Goal: Task Accomplishment & Management: Manage account settings

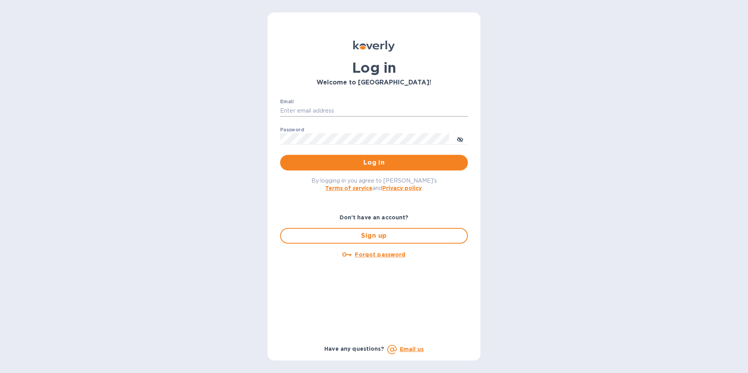
click at [304, 109] on input "Email" at bounding box center [374, 111] width 188 height 12
type input "tom@juliosliquors.com"
click at [280, 155] on button "Log in" at bounding box center [374, 163] width 188 height 16
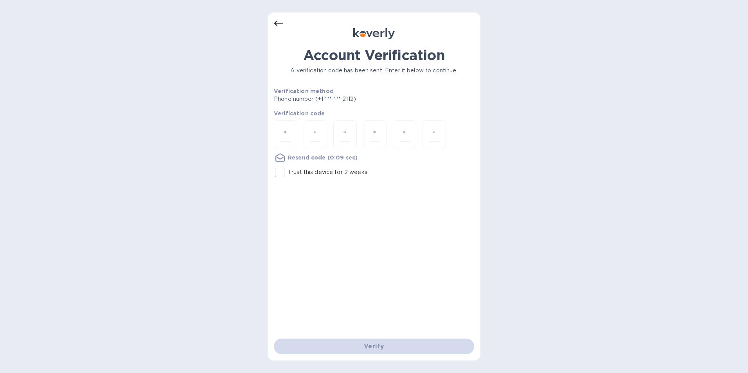
click at [278, 172] on input "Trust this device for 2 weeks" at bounding box center [280, 172] width 16 height 16
checkbox input "true"
click at [285, 135] on input "number" at bounding box center [286, 134] width 10 height 14
type input "7"
type input "9"
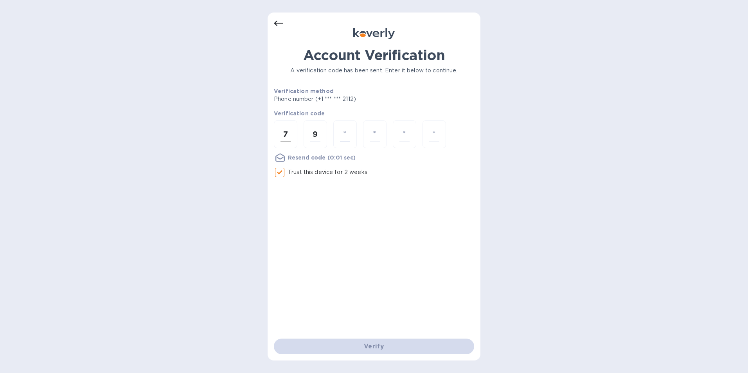
type input "7"
type input "4"
type input "6"
type input "0"
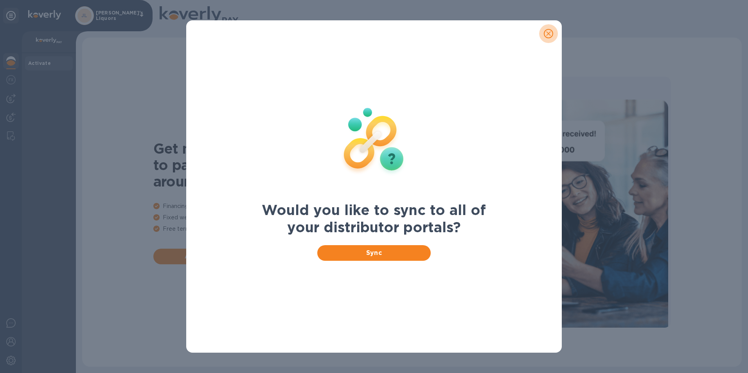
drag, startPoint x: 545, startPoint y: 34, endPoint x: 505, endPoint y: 35, distance: 40.3
click at [545, 34] on icon "close" at bounding box center [549, 34] width 8 height 8
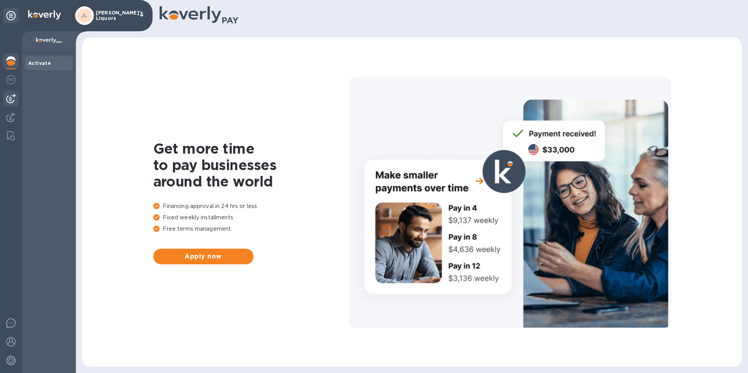
click at [13, 99] on img at bounding box center [10, 98] width 9 height 9
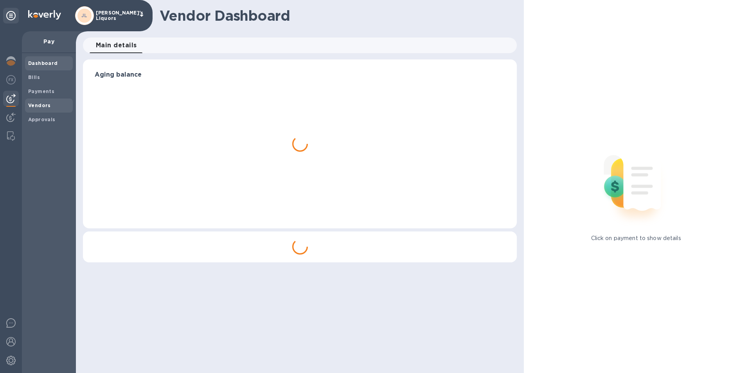
click at [45, 104] on b "Vendors" at bounding box center [39, 106] width 23 height 6
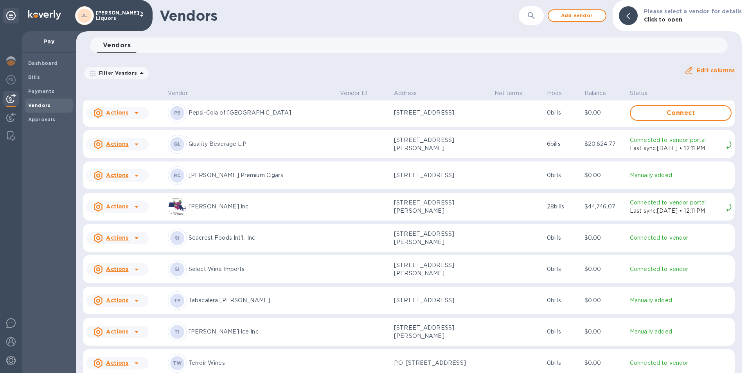
scroll to position [1904, 0]
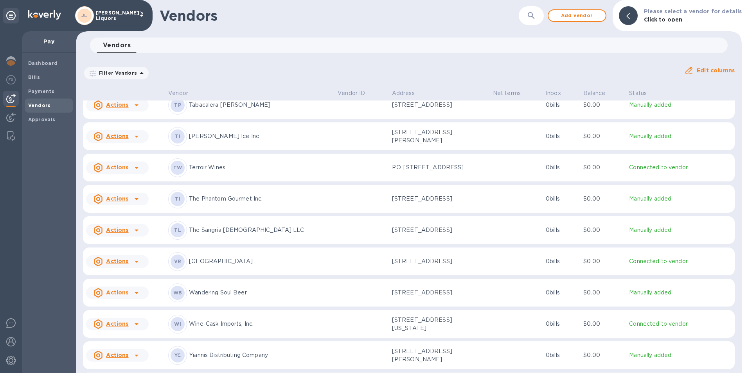
click at [132, 267] on icon at bounding box center [136, 261] width 9 height 9
click at [130, 299] on b "Add new bill" at bounding box center [126, 301] width 36 height 6
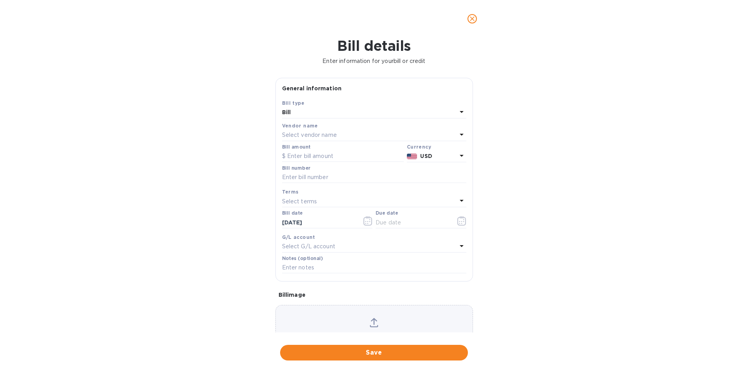
type input "[DATE]"
click at [316, 153] on input "text" at bounding box center [343, 157] width 122 height 12
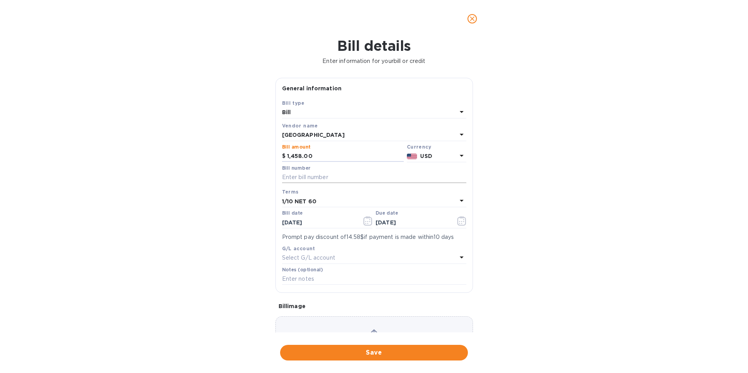
type input "1,458.00"
click at [306, 177] on input "text" at bounding box center [374, 178] width 184 height 12
type input "MA.45601"
click at [366, 220] on icon "button" at bounding box center [368, 220] width 9 height 9
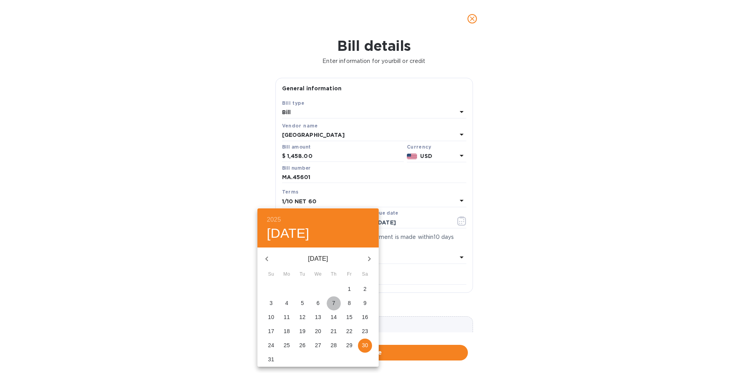
click at [336, 306] on span "7" at bounding box center [334, 303] width 14 height 8
type input "[DATE]"
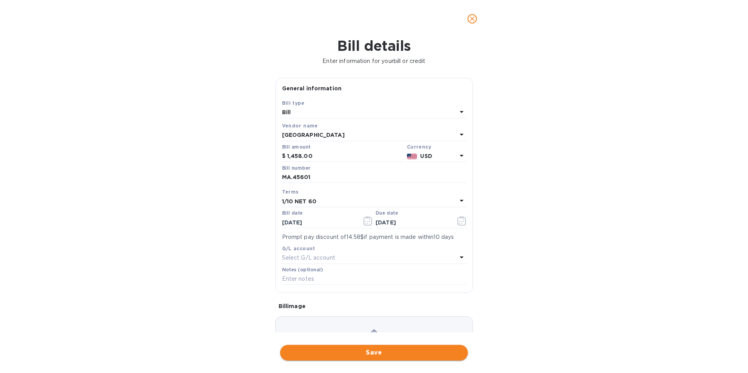
click at [378, 350] on span "Save" at bounding box center [374, 352] width 175 height 9
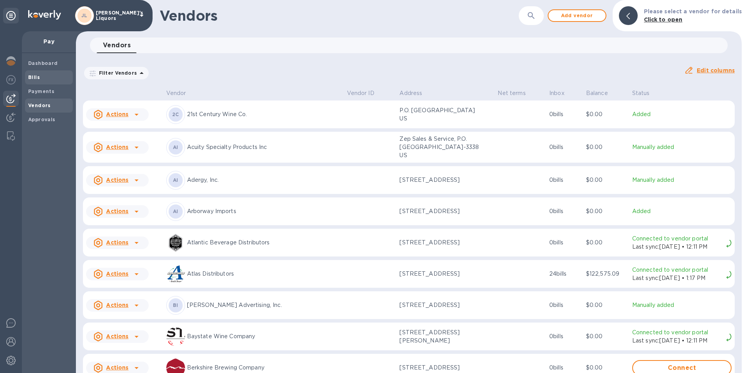
click at [31, 74] on span "Bills" at bounding box center [34, 78] width 12 height 8
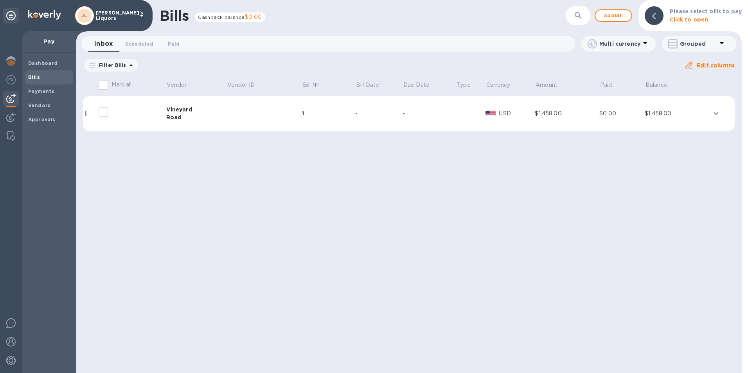
click at [173, 112] on div "Vineyard" at bounding box center [196, 110] width 61 height 8
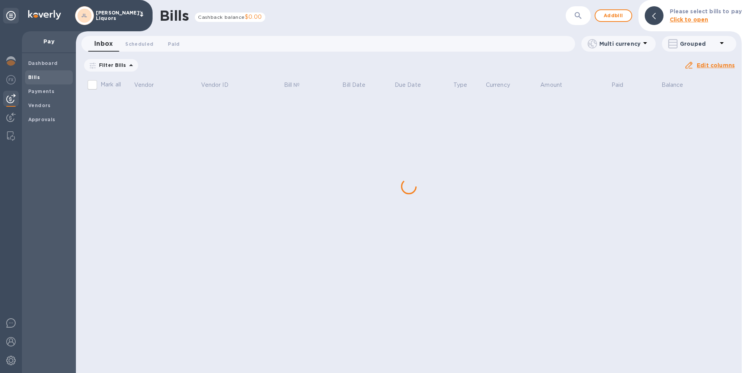
click at [134, 166] on div "Bills Cashback balance $0.00 ​ Add bill Please select bills to pay Click to ope…" at bounding box center [409, 186] width 666 height 373
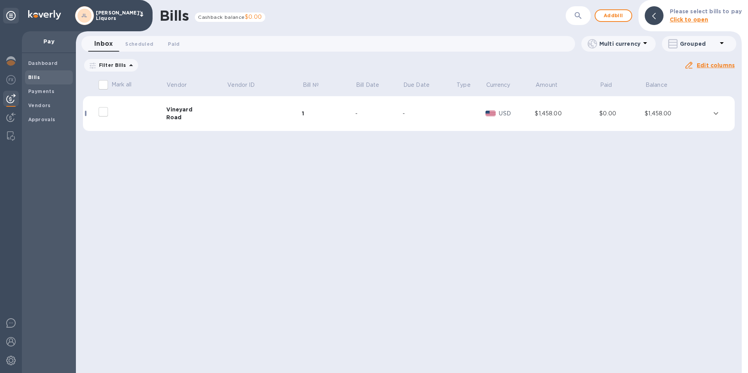
click at [173, 113] on div "Vineyard" at bounding box center [196, 110] width 61 height 8
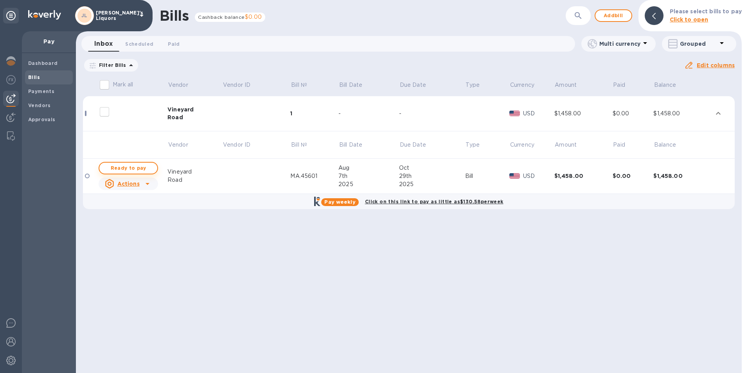
click at [130, 169] on span "Ready to pay" at bounding box center [128, 168] width 45 height 9
checkbox input "true"
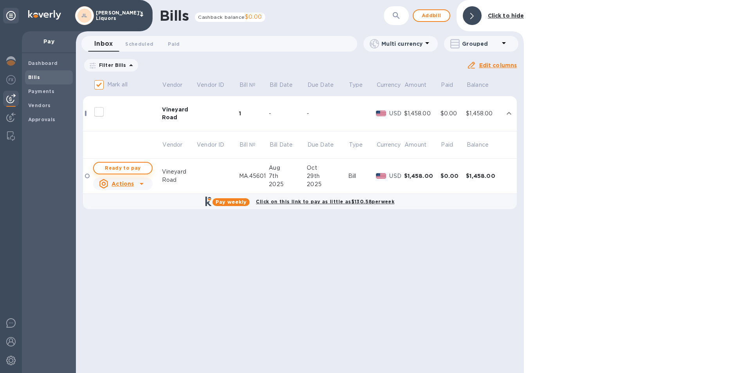
checkbox input "true"
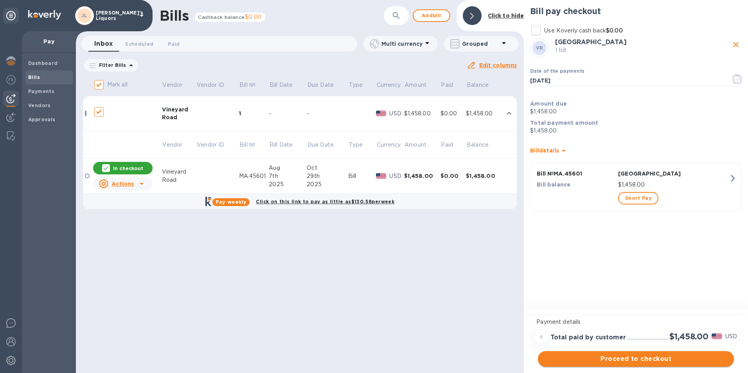
click at [630, 360] on span "Proceed to checkout" at bounding box center [636, 359] width 184 height 9
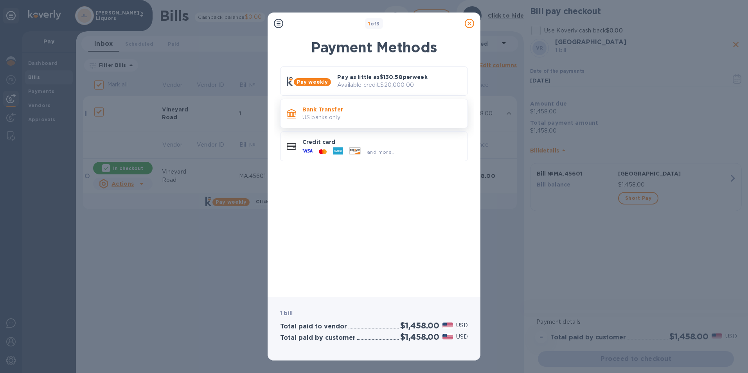
click at [313, 102] on div "Bank Transfer US banks only." at bounding box center [374, 113] width 188 height 29
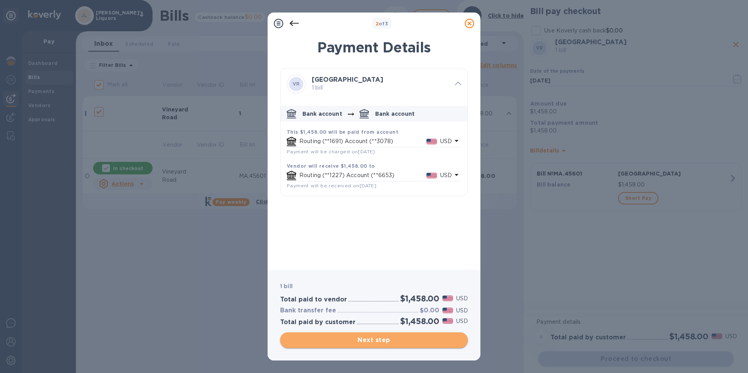
click at [370, 342] on span "Next step" at bounding box center [374, 340] width 175 height 9
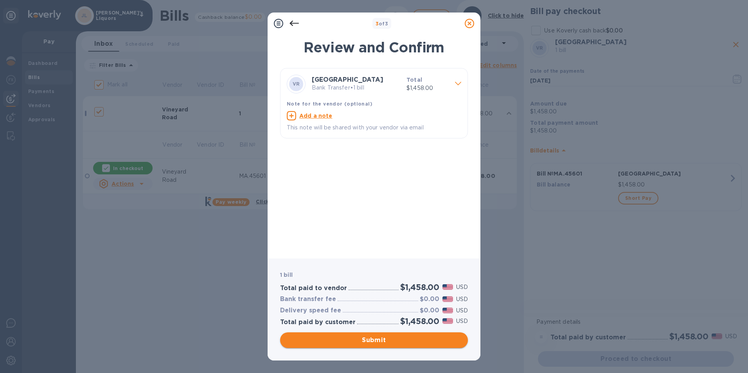
click at [378, 337] on span "Submit" at bounding box center [374, 340] width 175 height 9
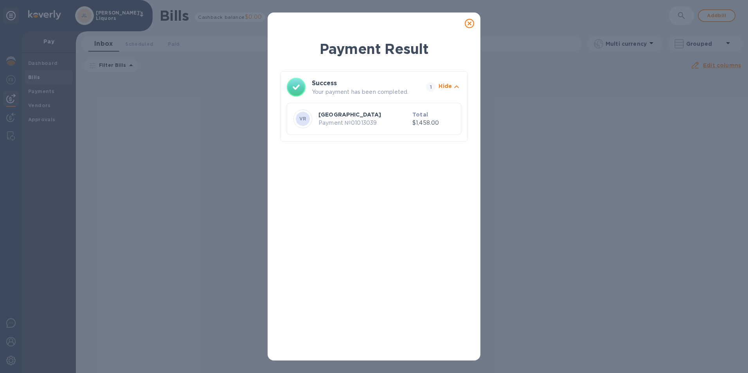
click at [468, 23] on icon at bounding box center [469, 23] width 9 height 9
